Goal: Complete application form: Complete application form

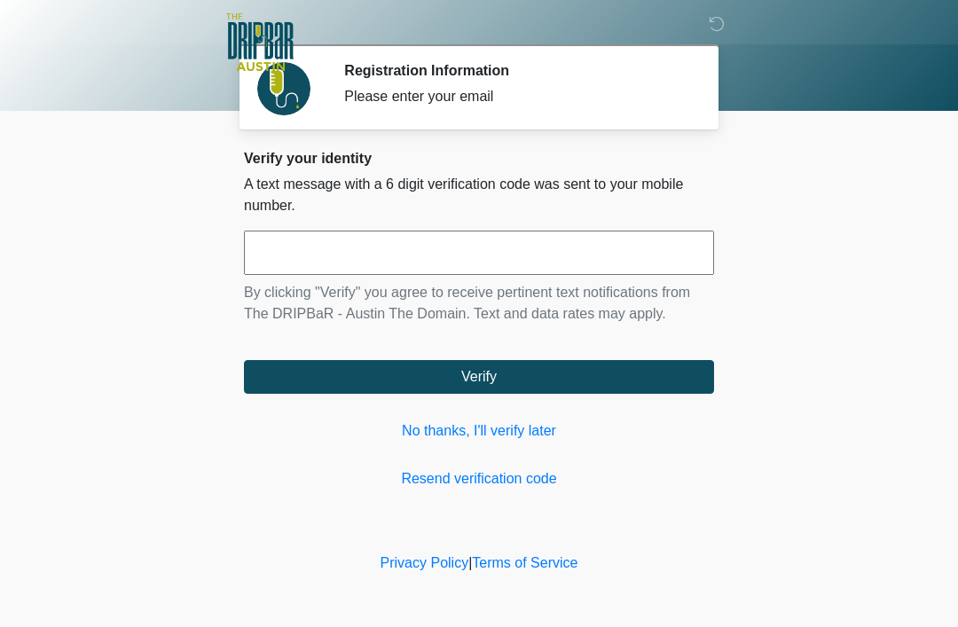
click at [503, 421] on link "No thanks, I'll verify later" at bounding box center [479, 431] width 470 height 21
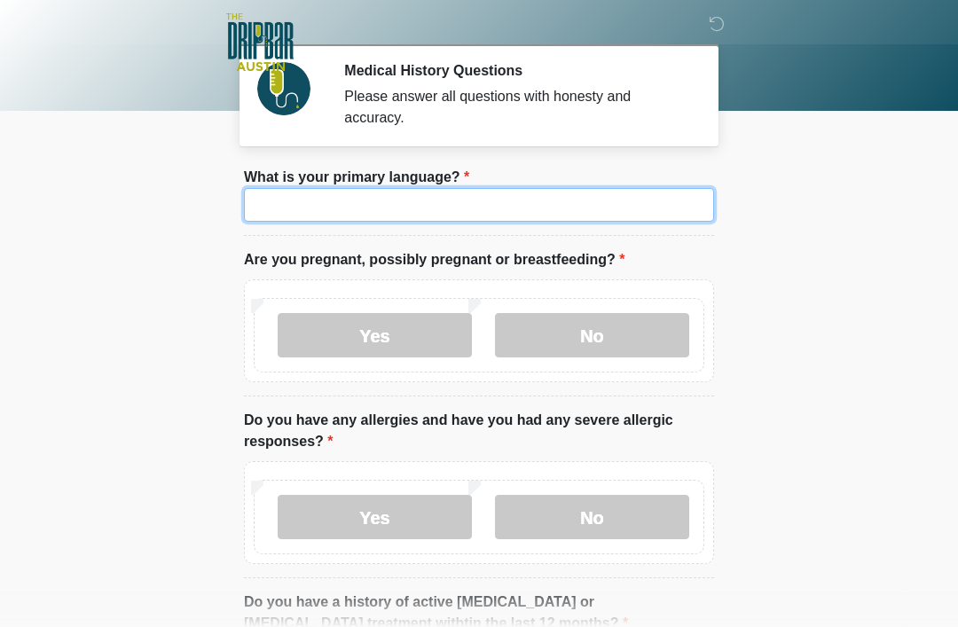
click at [635, 199] on input "What is your primary language?" at bounding box center [479, 205] width 470 height 34
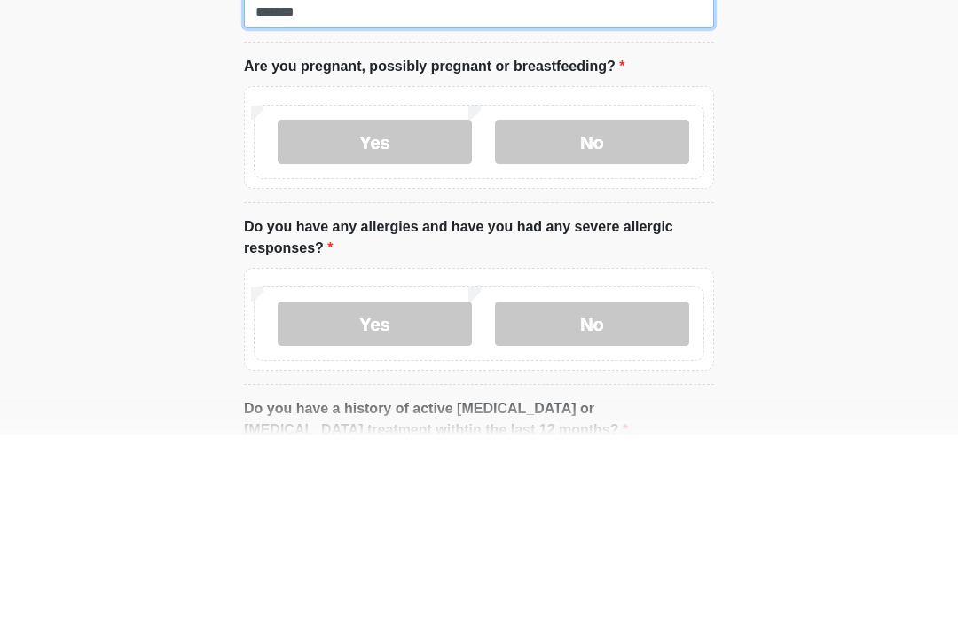
type input "*******"
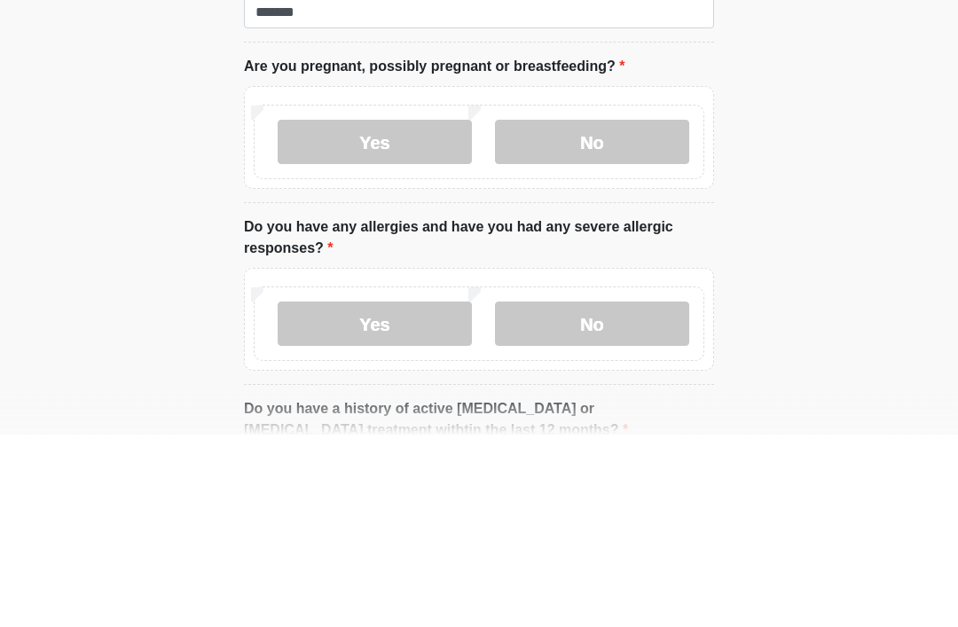
click at [613, 313] on label "No" at bounding box center [592, 335] width 194 height 44
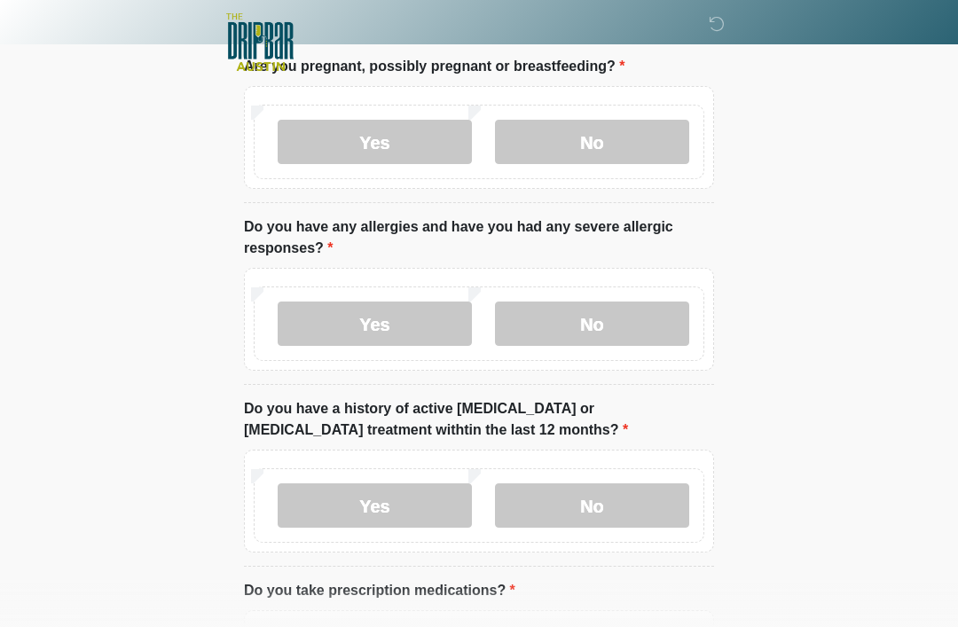
click at [646, 312] on label "No" at bounding box center [592, 324] width 194 height 44
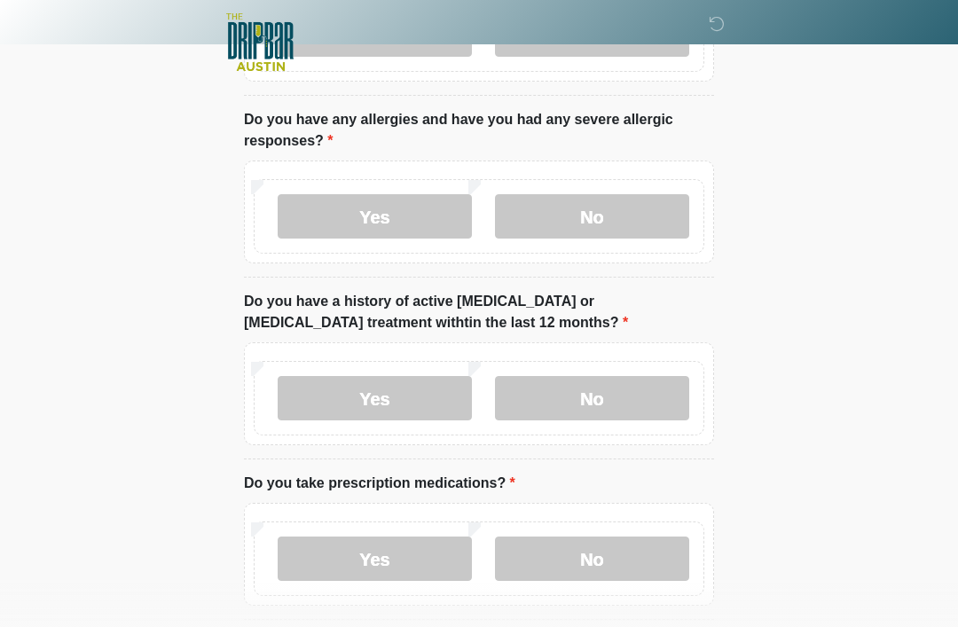
scroll to position [309, 0]
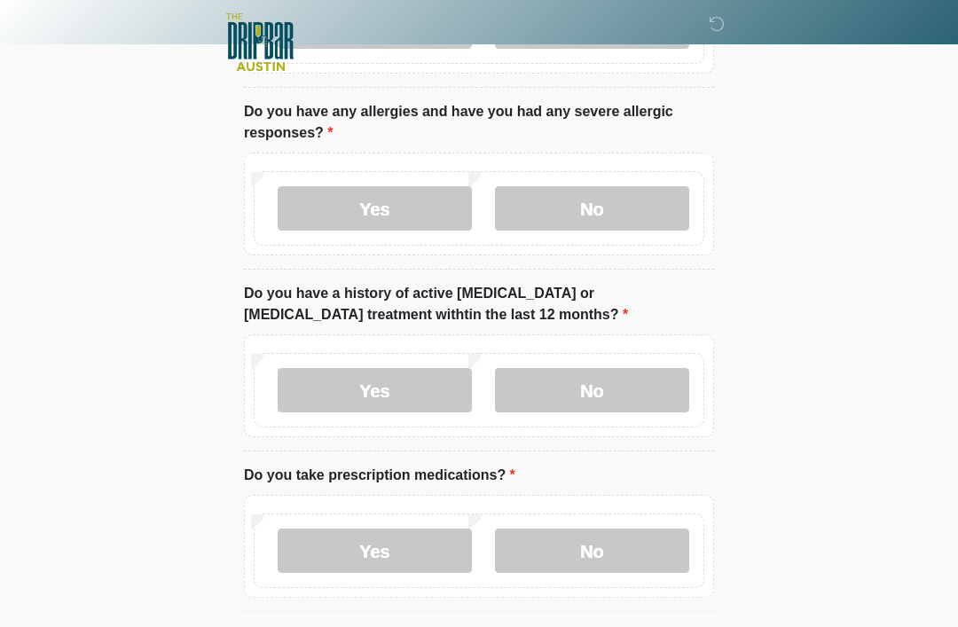
click at [648, 381] on label "No" at bounding box center [592, 390] width 194 height 44
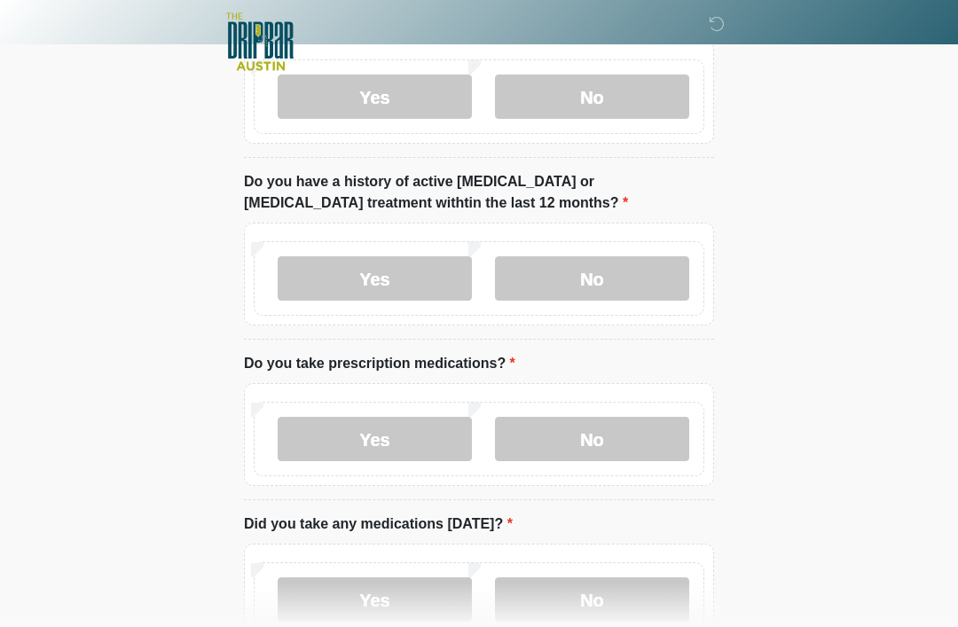
scroll to position [432, 0]
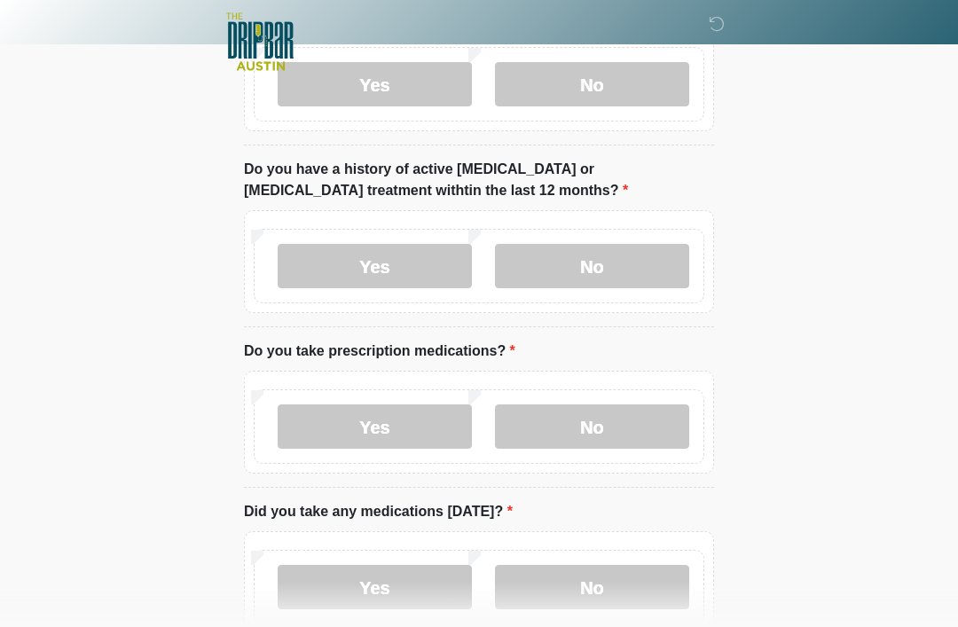
click at [348, 440] on label "Yes" at bounding box center [375, 428] width 194 height 44
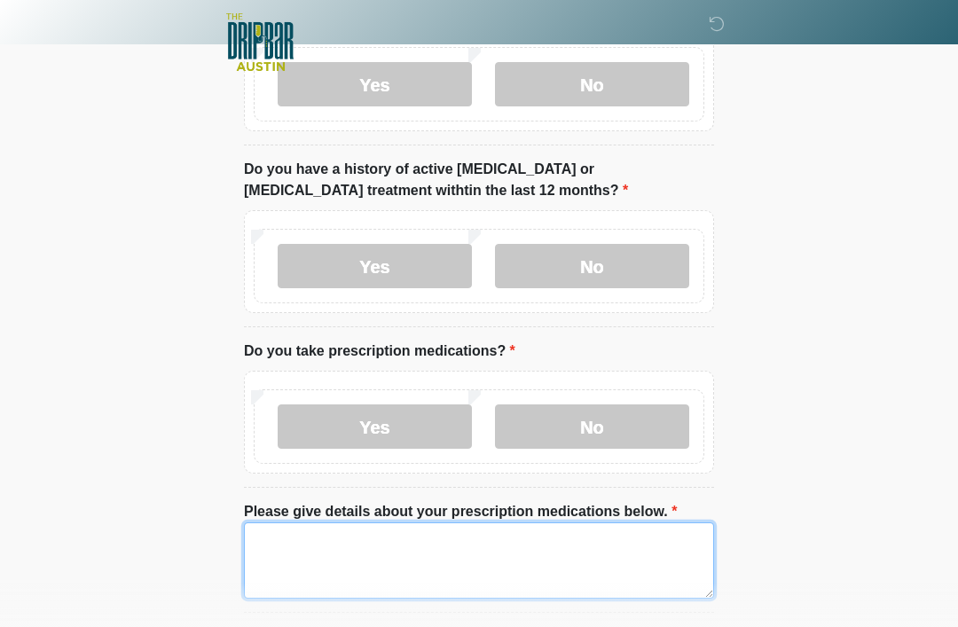
click at [553, 562] on textarea "Please give details about your prescription medications below." at bounding box center [479, 561] width 470 height 76
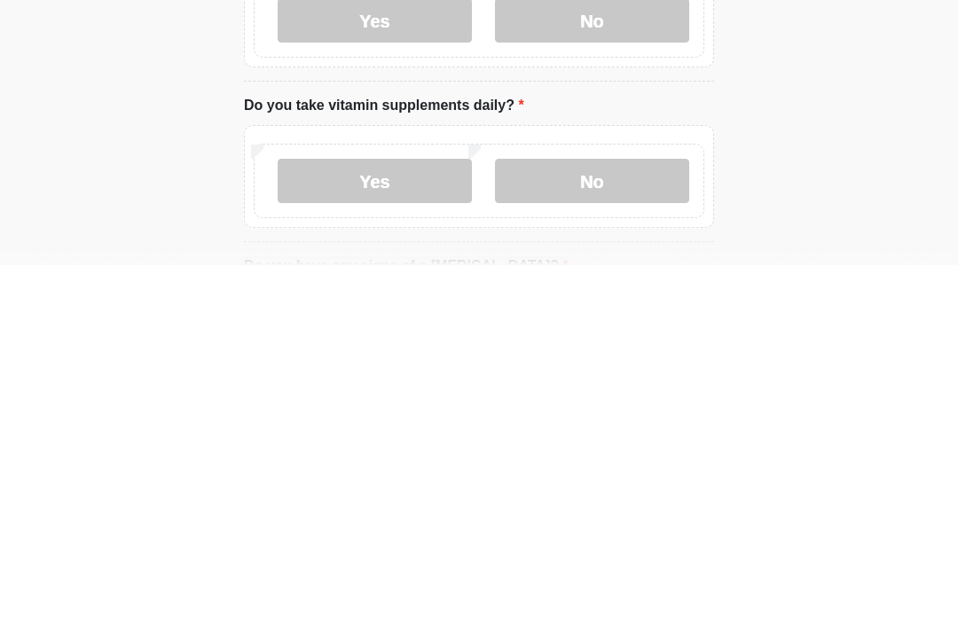
scroll to position [778, 0]
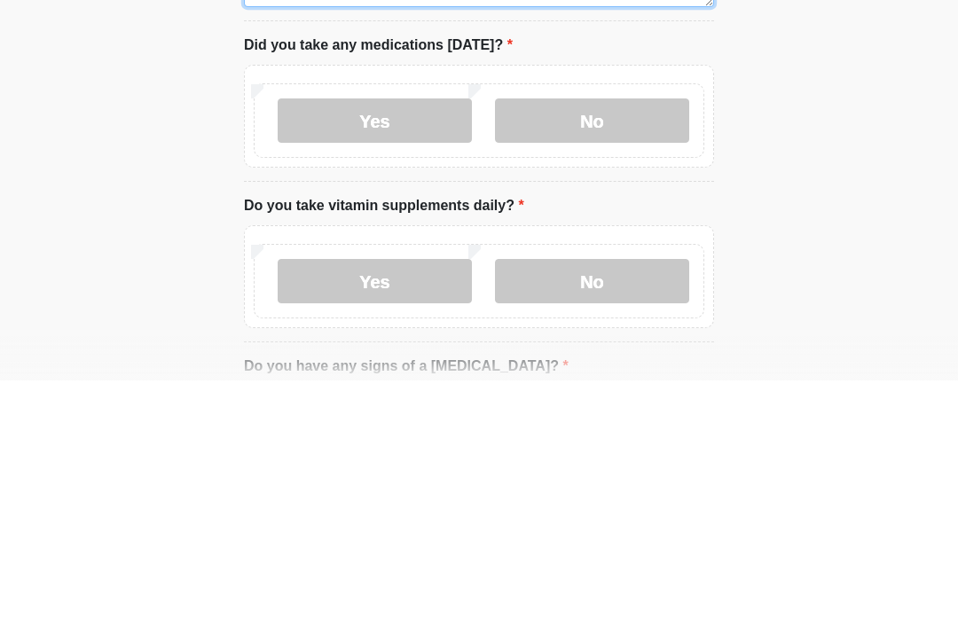
type textarea "***"
click at [346, 345] on label "Yes" at bounding box center [375, 367] width 194 height 44
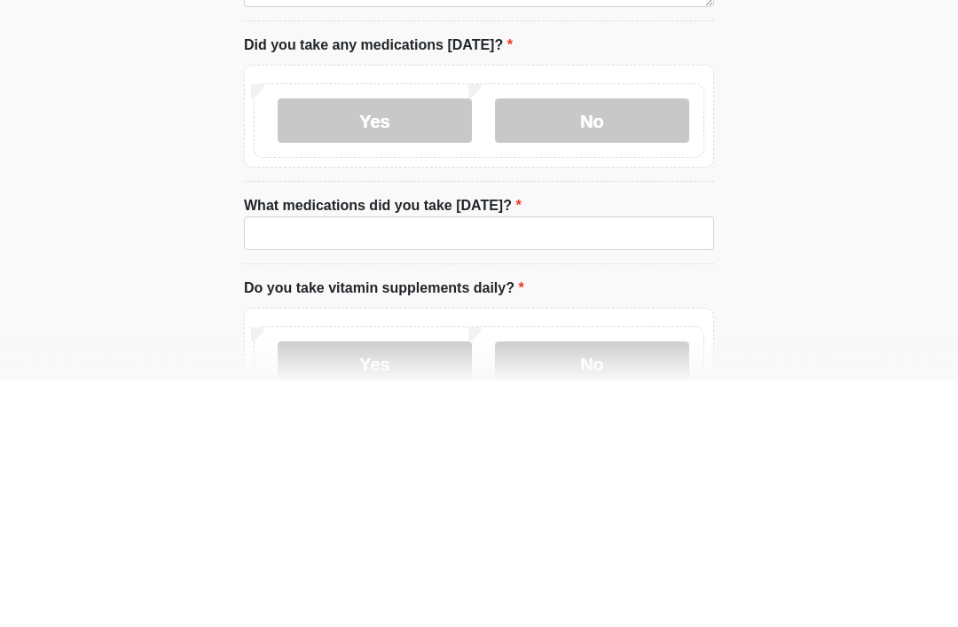
scroll to position [1025, 0]
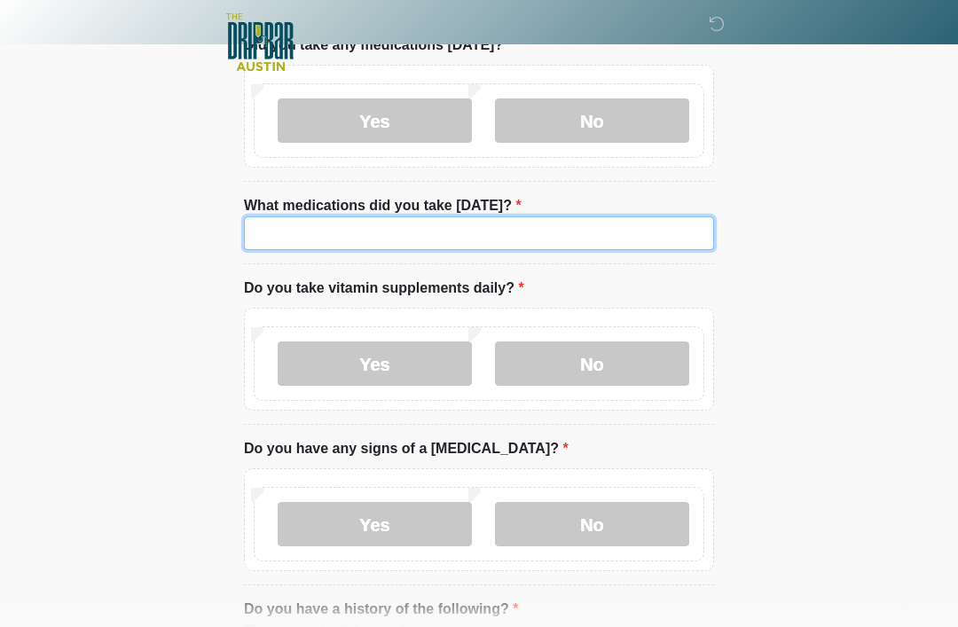
click at [317, 240] on input "What medications did you take today?" at bounding box center [479, 234] width 470 height 34
type input "*"
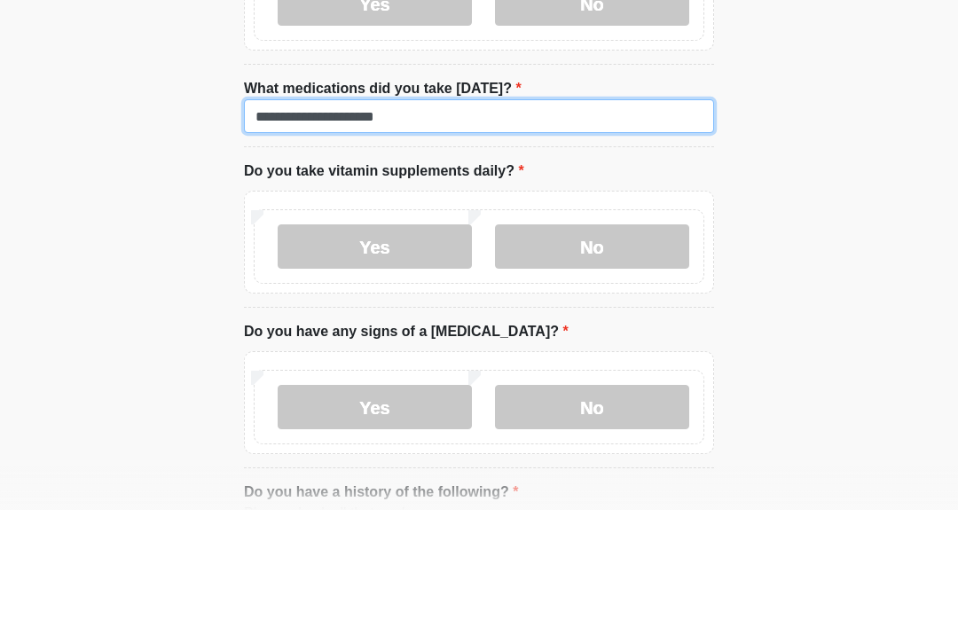
type input "**********"
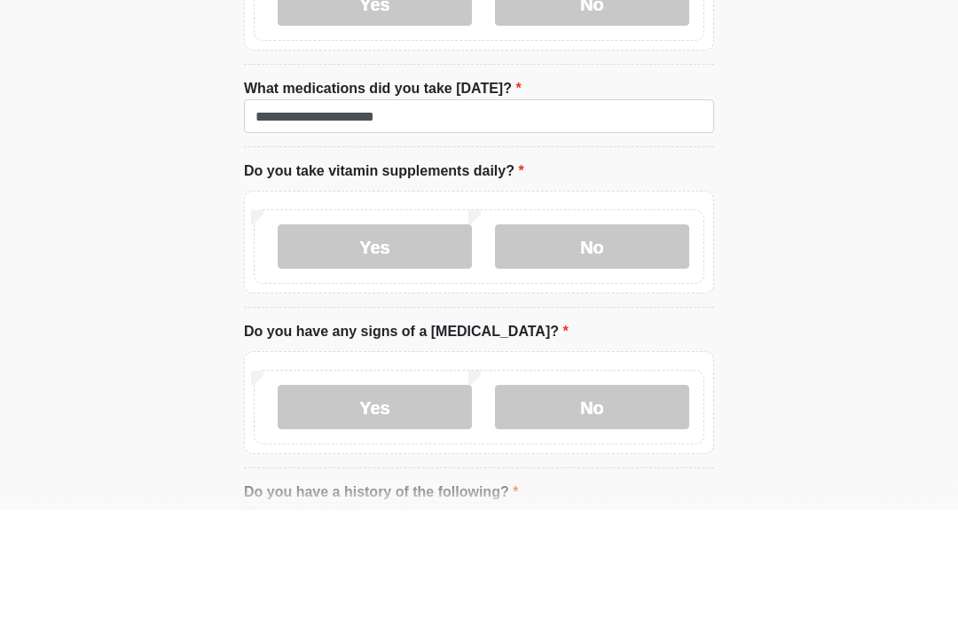
click at [360, 342] on label "Yes" at bounding box center [375, 364] width 194 height 44
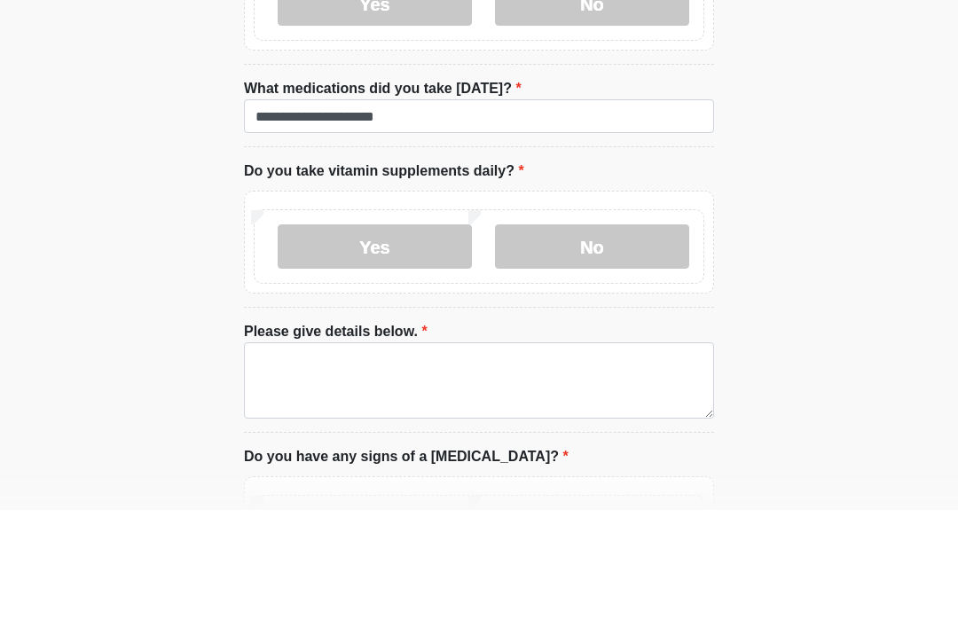
scroll to position [1142, 0]
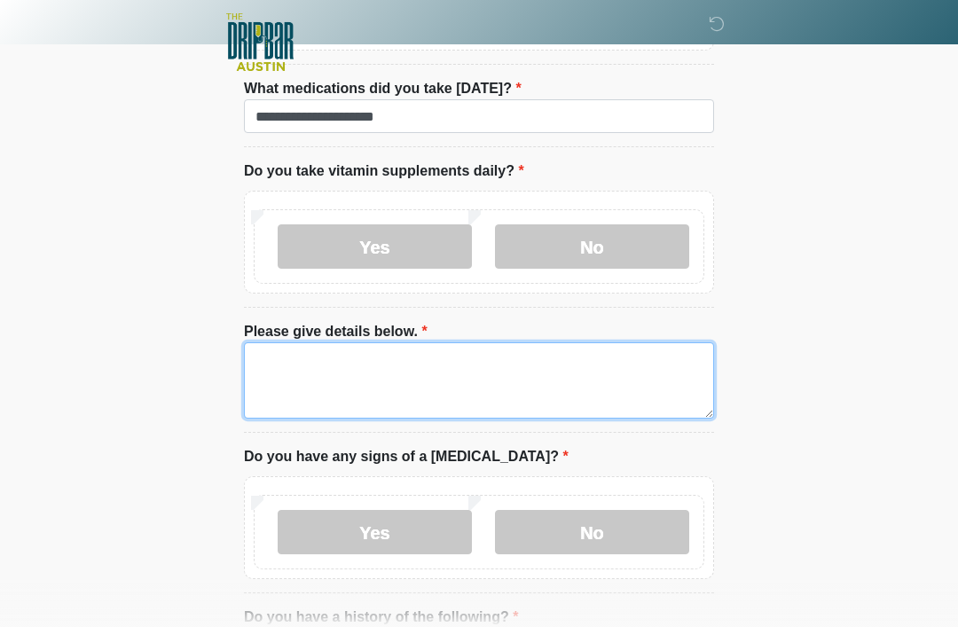
click at [611, 383] on textarea "Please give details below." at bounding box center [479, 381] width 470 height 76
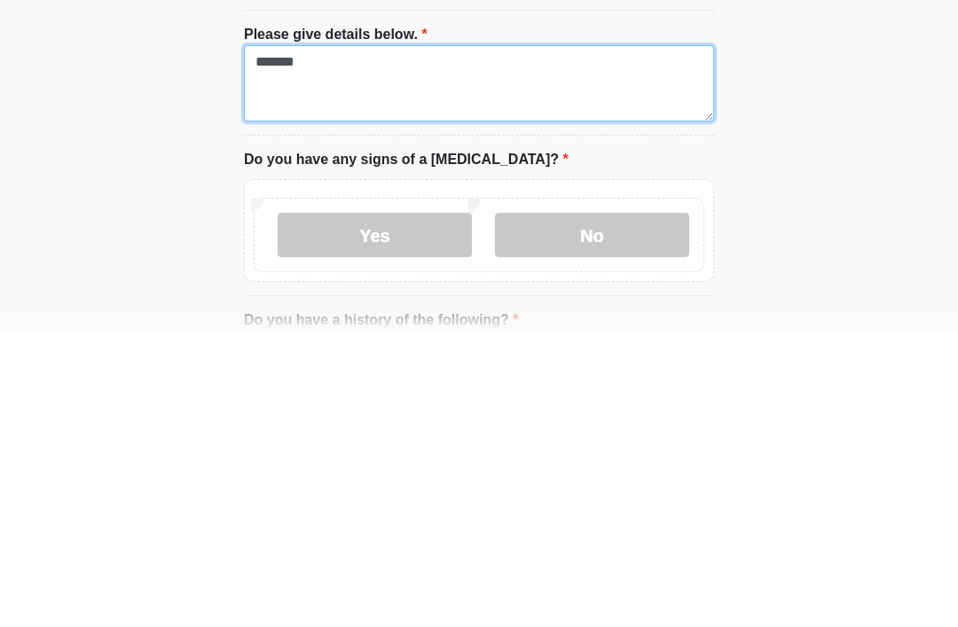
type textarea "*******"
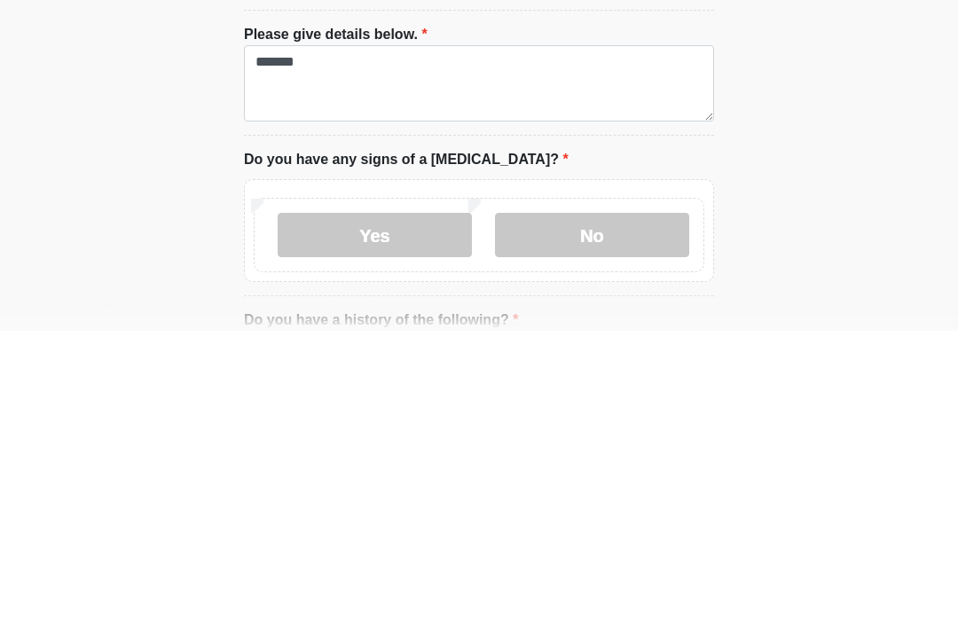
click at [594, 510] on label "No" at bounding box center [592, 532] width 194 height 44
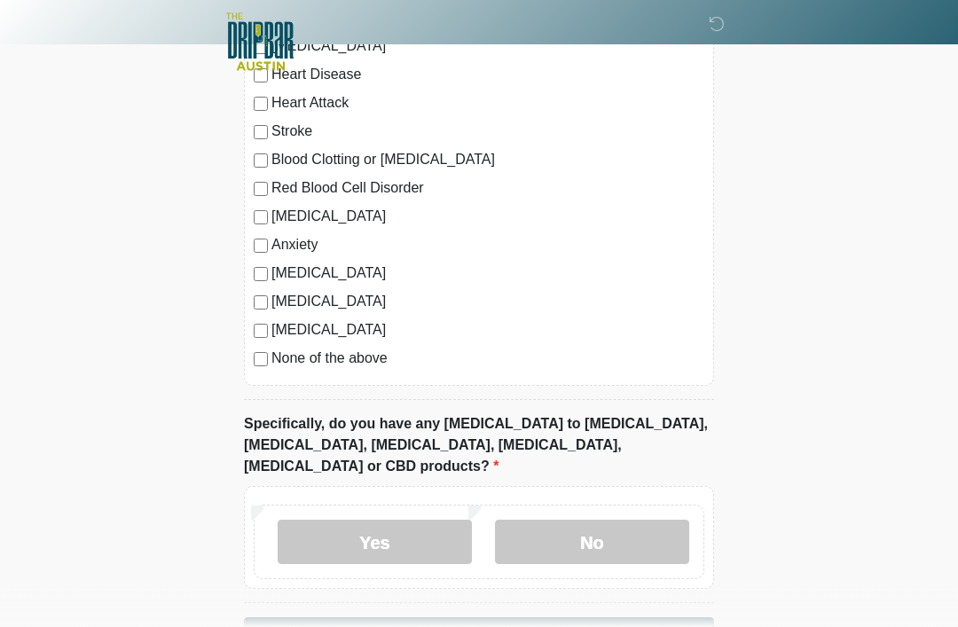
scroll to position [1811, 0]
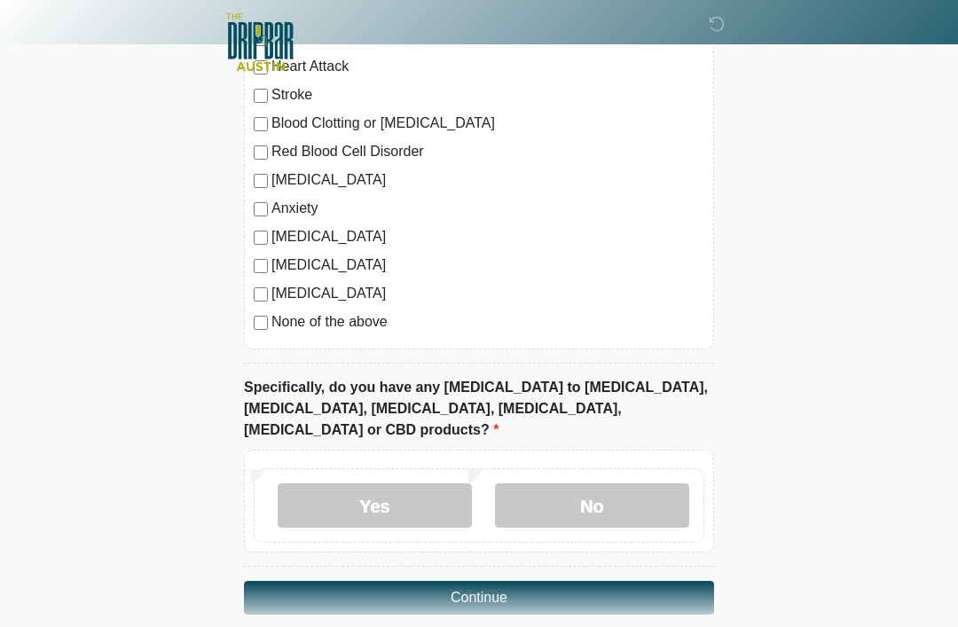
click at [616, 484] on label "No" at bounding box center [592, 506] width 194 height 44
click at [600, 581] on button "Continue" at bounding box center [479, 598] width 470 height 34
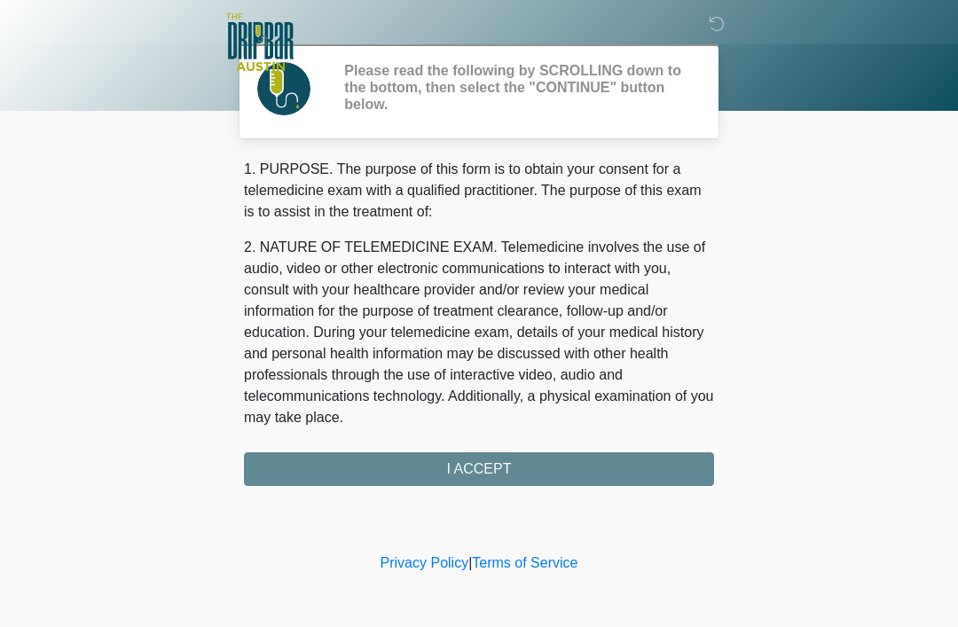
scroll to position [0, 0]
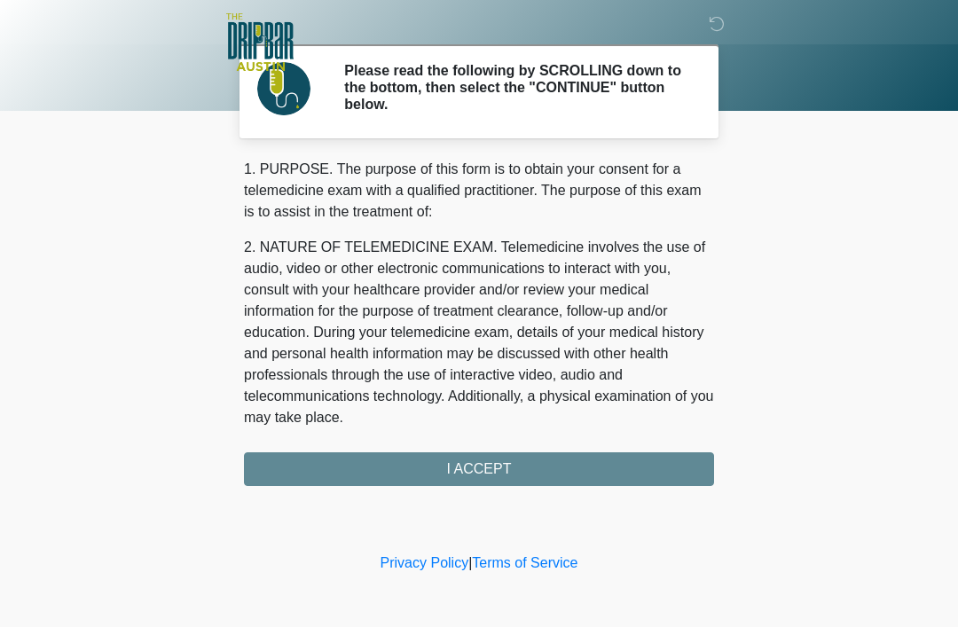
click at [600, 469] on div "1. PURPOSE. The purpose of this form is to obtain your consent for a telemedici…" at bounding box center [479, 322] width 470 height 327
click at [574, 455] on div "1. PURPOSE. The purpose of this form is to obtain your consent for a telemedici…" at bounding box center [479, 322] width 470 height 327
click at [477, 458] on div "1. PURPOSE. The purpose of this form is to obtain your consent for a telemedici…" at bounding box center [479, 322] width 470 height 327
click at [487, 477] on div "1. PURPOSE. The purpose of this form is to obtain your consent for a telemedici…" at bounding box center [479, 322] width 470 height 327
click at [457, 478] on div "1. PURPOSE. The purpose of this form is to obtain your consent for a telemedici…" at bounding box center [479, 322] width 470 height 327
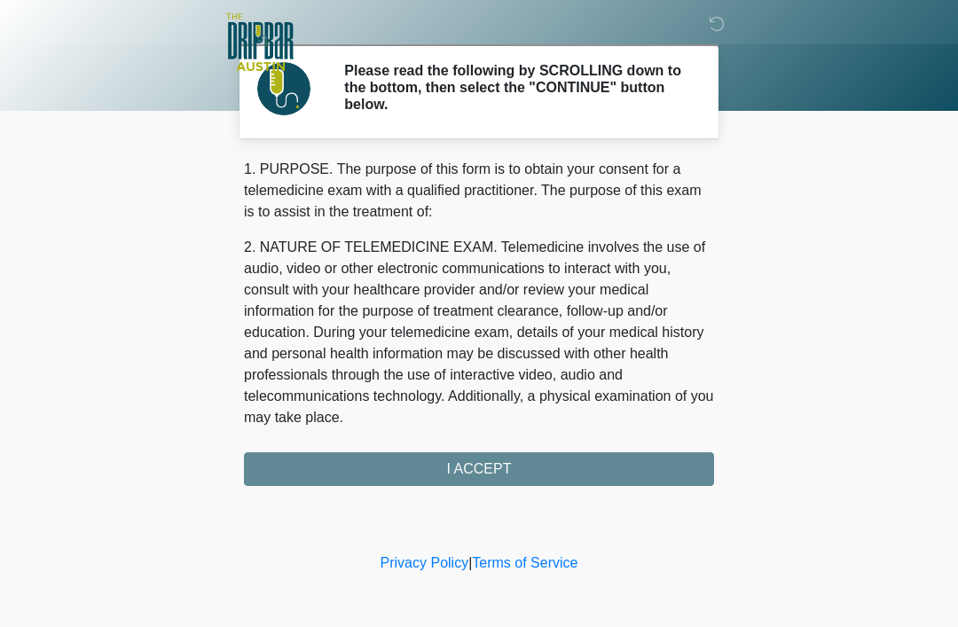
click at [448, 477] on div "1. PURPOSE. The purpose of this form is to obtain your consent for a telemedici…" at bounding box center [479, 322] width 470 height 327
click at [457, 484] on div "1. PURPOSE. The purpose of this form is to obtain your consent for a telemedici…" at bounding box center [479, 322] width 470 height 327
click at [458, 468] on div "1. PURPOSE. The purpose of this form is to obtain your consent for a telemedici…" at bounding box center [479, 322] width 470 height 327
click at [456, 471] on div "1. PURPOSE. The purpose of this form is to obtain your consent for a telemedici…" at bounding box center [479, 322] width 470 height 327
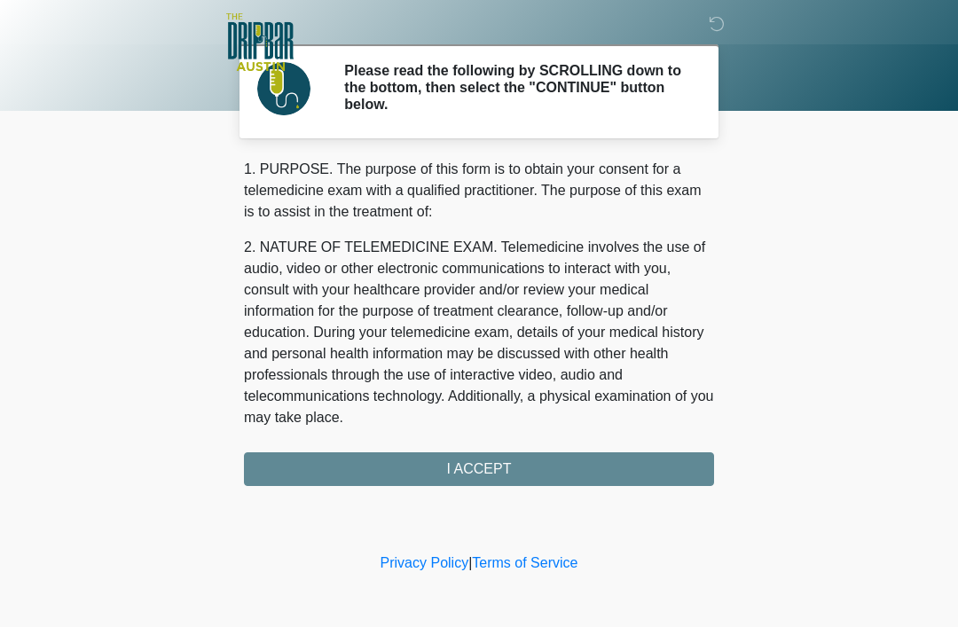
click at [469, 475] on div "1. PURPOSE. The purpose of this form is to obtain your consent for a telemedici…" at bounding box center [479, 322] width 470 height 327
click at [469, 474] on div "1. PURPOSE. The purpose of this form is to obtain your consent for a telemedici…" at bounding box center [479, 322] width 470 height 327
click at [485, 477] on div "1. PURPOSE. The purpose of this form is to obtain your consent for a telemedici…" at bounding box center [479, 322] width 470 height 327
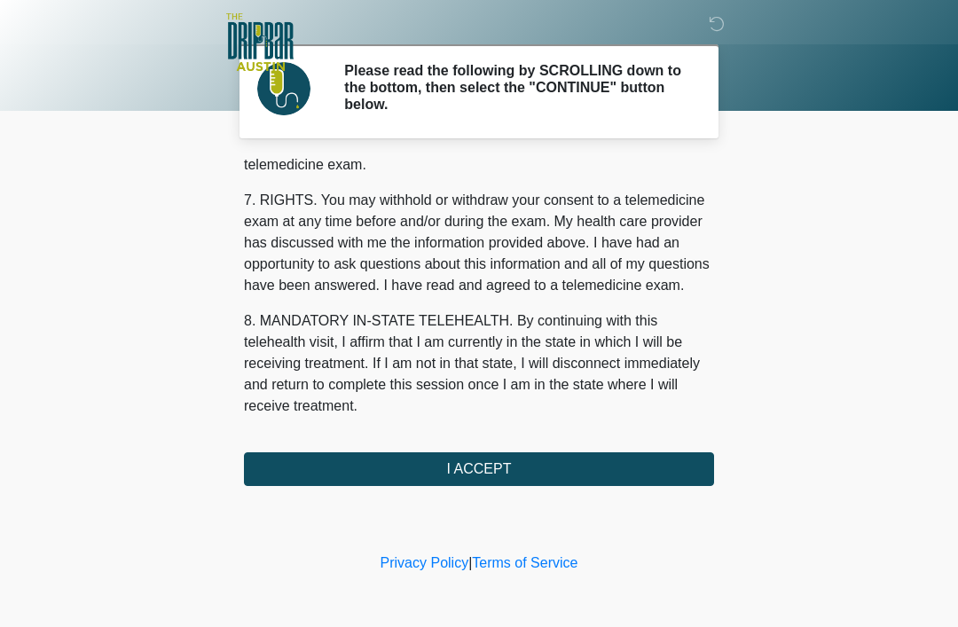
scroll to position [778, 0]
click at [509, 473] on button "I ACCEPT" at bounding box center [479, 470] width 470 height 34
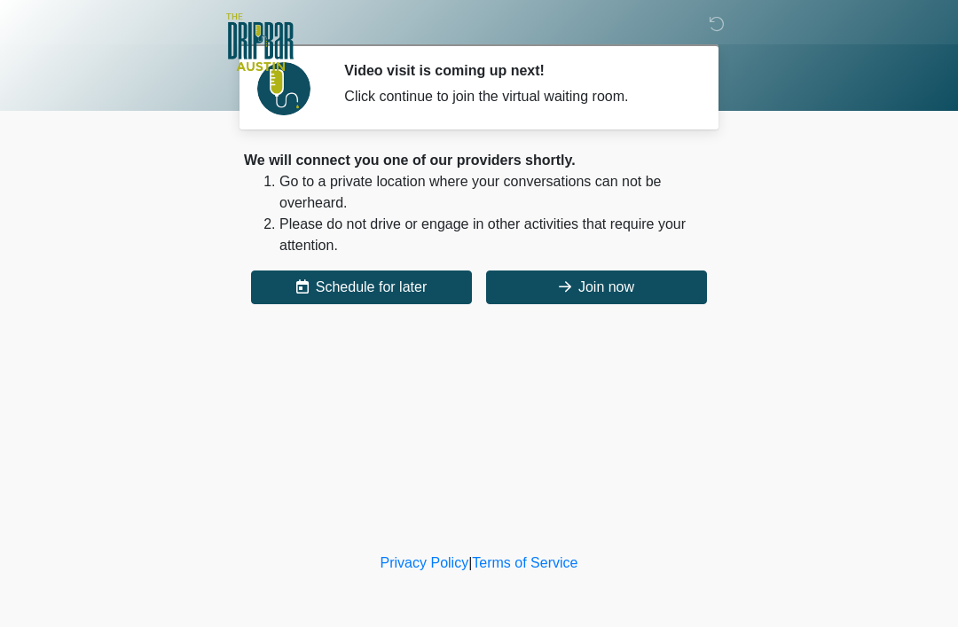
click at [626, 296] on button "Join now" at bounding box center [596, 288] width 221 height 34
